Goal: Register for event/course

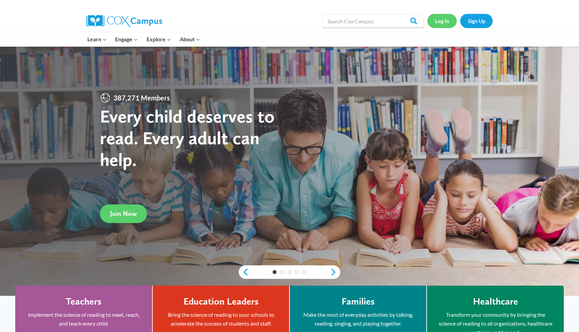
click at [441, 19] on link "Log In" at bounding box center [442, 21] width 29 height 14
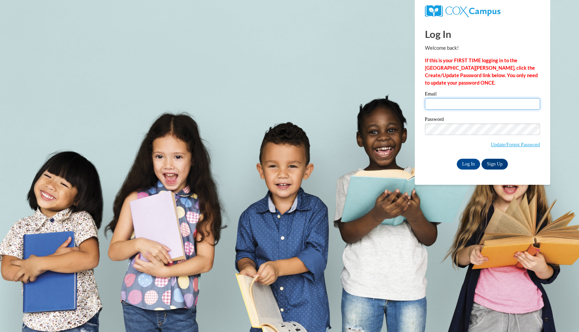
click at [454, 101] on input "Email" at bounding box center [482, 104] width 115 height 12
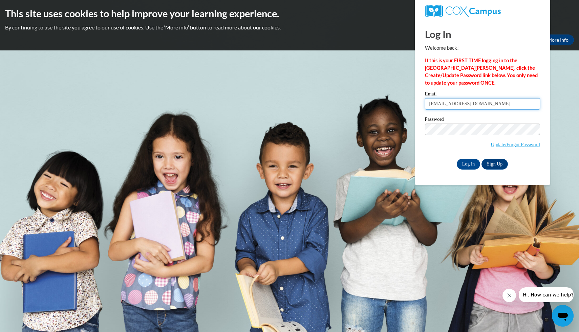
type input "lilyboswell12@gmail.com"
click at [475, 163] on input "Log In" at bounding box center [469, 164] width 24 height 11
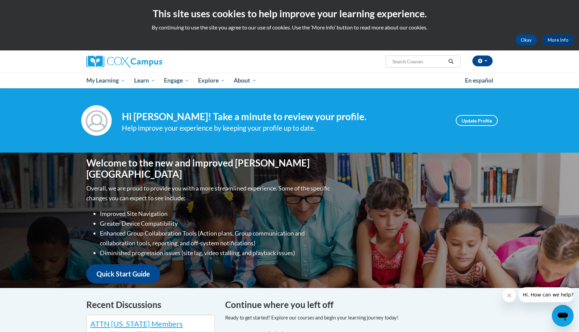
click at [418, 62] on input "Search..." at bounding box center [419, 62] width 54 height 8
type input "power of language"
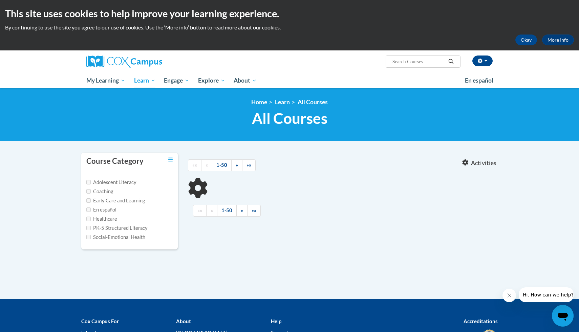
type input "power of language"
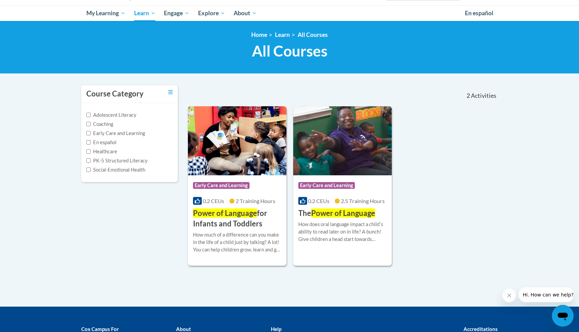
scroll to position [81, 0]
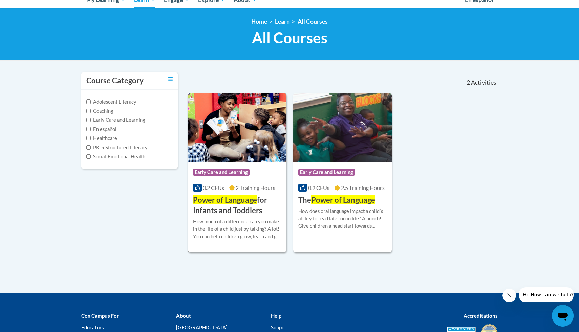
click at [259, 174] on div "Course Category: Early Care and Learning" at bounding box center [237, 173] width 88 height 15
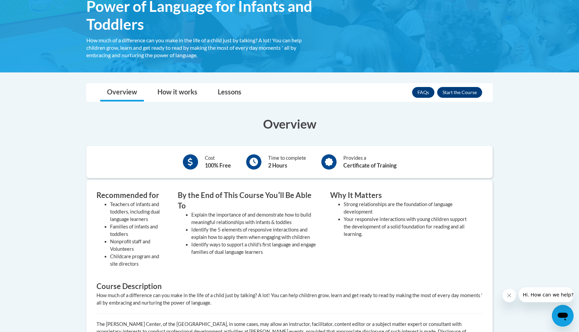
scroll to position [121, 0]
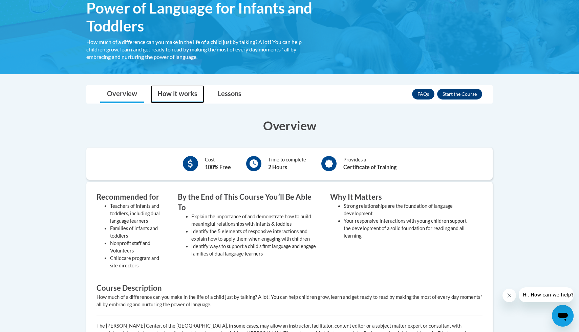
click at [185, 98] on link "How it works" at bounding box center [178, 94] width 54 height 18
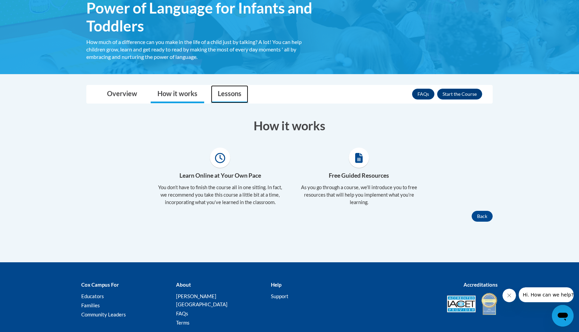
click at [218, 96] on link "Lessons" at bounding box center [229, 94] width 37 height 18
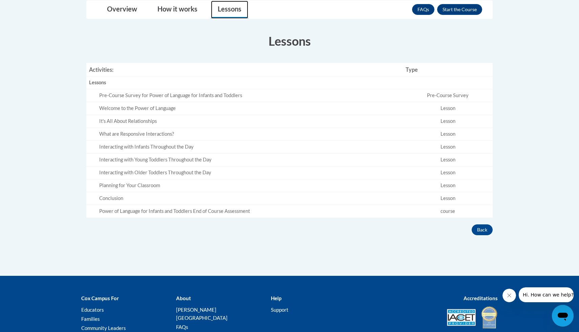
scroll to position [207, 0]
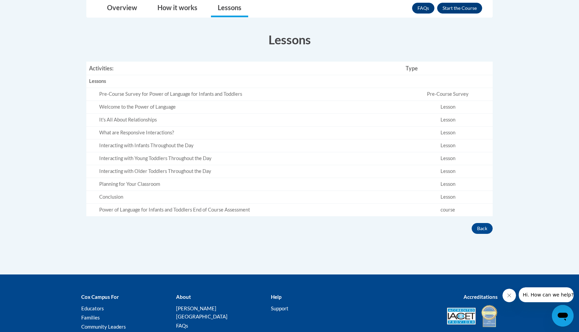
click at [179, 94] on div "Pre-Course Survey for Power of Language for Infants and Toddlers" at bounding box center [249, 94] width 301 height 7
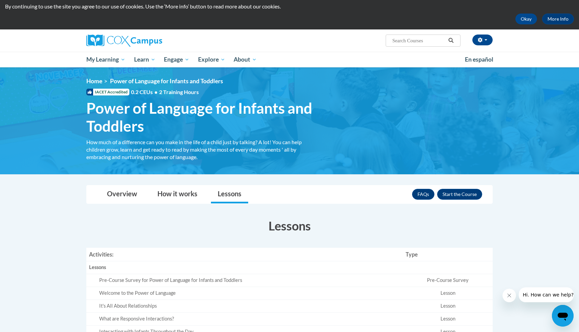
scroll to position [17, 0]
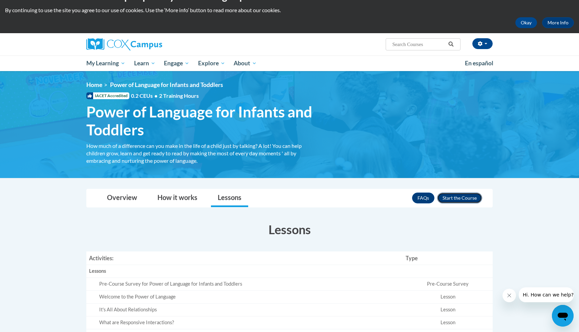
click at [463, 195] on button "Enroll" at bounding box center [459, 198] width 45 height 11
